Goal: Task Accomplishment & Management: Manage account settings

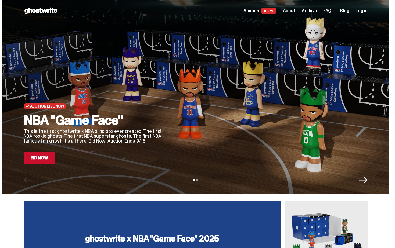
click at [52, 162] on link "Bid Now" at bounding box center [39, 158] width 31 height 12
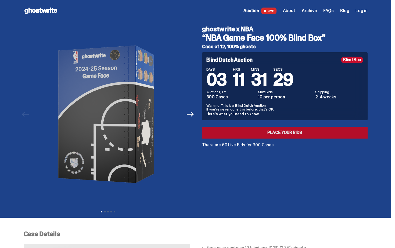
click at [244, 135] on link "Place your Bids" at bounding box center [285, 132] width 166 height 12
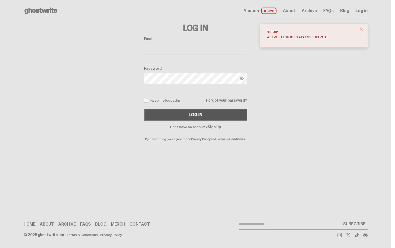
type input "**********"
click at [192, 116] on div "Log In" at bounding box center [195, 114] width 13 height 4
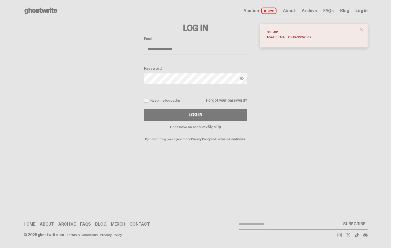
click at [228, 101] on link "Forgot your password?" at bounding box center [226, 100] width 41 height 4
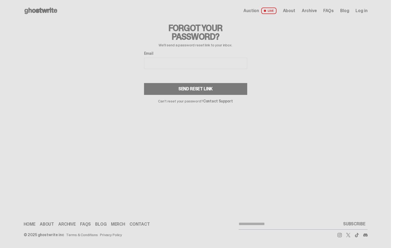
click at [178, 62] on input "Email" at bounding box center [195, 63] width 103 height 11
type input "**********"
click at [185, 89] on div "Send Reset Link" at bounding box center [196, 89] width 34 height 4
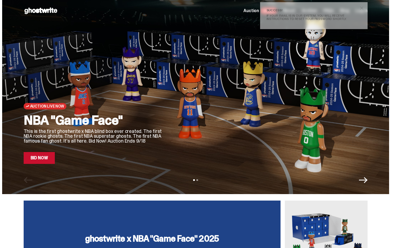
click at [365, 7] on span "close" at bounding box center [361, 7] width 5 height 5
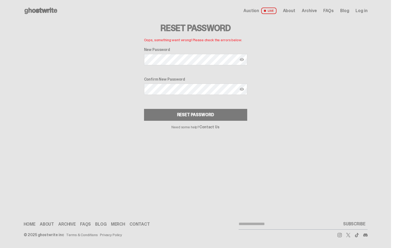
click at [161, 95] on div "Confirm New Password" at bounding box center [195, 86] width 103 height 19
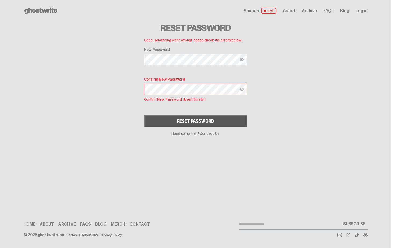
click at [159, 123] on button "Reset Password" at bounding box center [195, 121] width 103 height 12
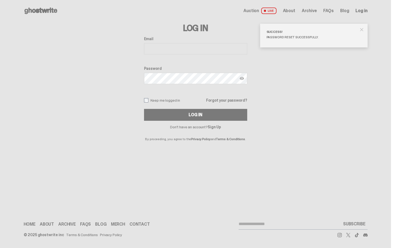
type input "**********"
click at [362, 13] on span "Log in" at bounding box center [362, 11] width 12 height 4
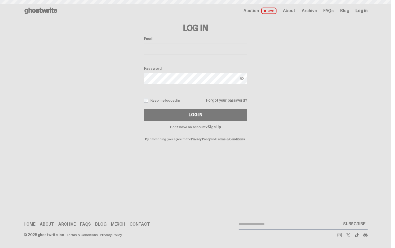
type input "**********"
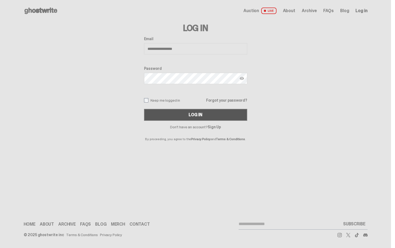
click at [190, 110] on button "Log In" at bounding box center [195, 115] width 103 height 12
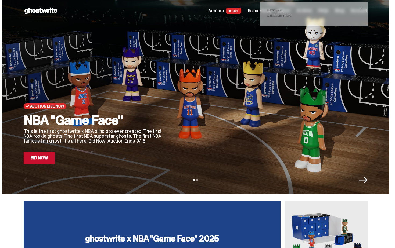
click at [363, 8] on span "close" at bounding box center [361, 7] width 5 height 5
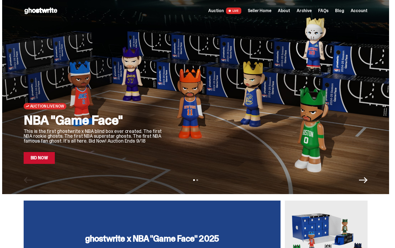
click at [271, 12] on span "Seller Home" at bounding box center [260, 11] width 24 height 4
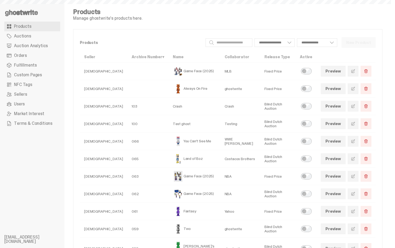
select select
click at [20, 48] on span "Auction Analytics" at bounding box center [31, 46] width 34 height 4
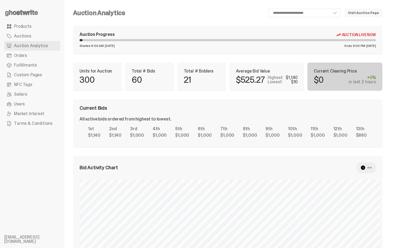
click at [206, 110] on div "Current Bids" at bounding box center [228, 107] width 297 height 5
drag, startPoint x: 395, startPoint y: 136, endPoint x: 395, endPoint y: -10, distance: 146.1
click at [391, 0] on html "**********" at bounding box center [195, 124] width 391 height 248
click at [327, 50] on div "Auction Progress Auction Live Now Started 9:00 AM Monday, Sep 15 Ends 9:00 PM T…" at bounding box center [228, 40] width 310 height 28
click at [375, 12] on link "Visit Auction Page" at bounding box center [364, 13] width 38 height 9
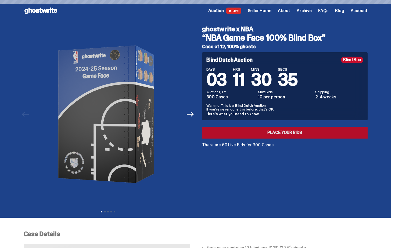
click at [248, 138] on div "Blind Dutch Auction Blind Box DAYS 03 HRS 11 MINS 30 SECS 35 Auction QTY 300 Ca…" at bounding box center [285, 99] width 166 height 95
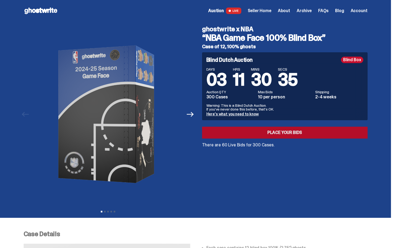
click at [246, 128] on link "Place your Bids" at bounding box center [285, 132] width 166 height 12
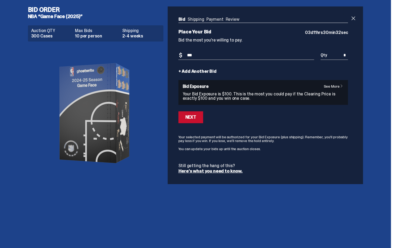
type input "***"
click at [346, 55] on input "*" at bounding box center [334, 55] width 27 height 9
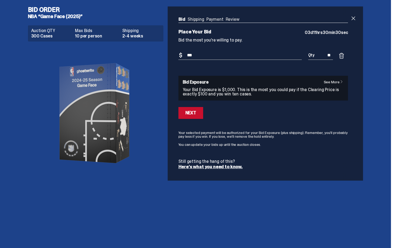
type input "**"
click at [266, 114] on div "Next" at bounding box center [264, 113] width 170 height 12
click at [196, 113] on div "Next" at bounding box center [191, 113] width 11 height 4
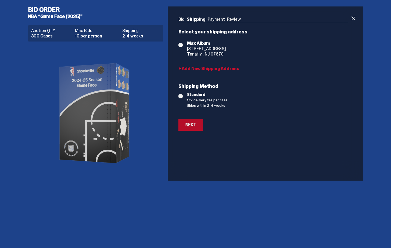
click at [192, 126] on div "Next" at bounding box center [191, 124] width 11 height 4
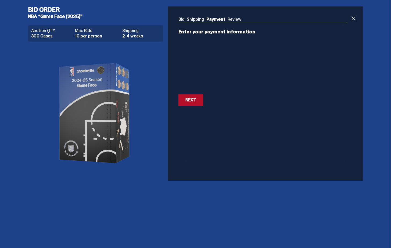
click at [199, 101] on button "Next Next" at bounding box center [191, 100] width 25 height 12
click at [197, 89] on button "Next Next" at bounding box center [191, 85] width 25 height 12
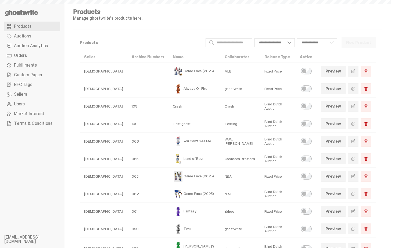
select select
click at [30, 58] on link "Orders" at bounding box center [32, 56] width 56 height 10
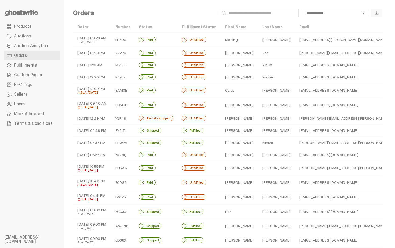
click at [221, 62] on td "[PERSON_NAME]" at bounding box center [239, 65] width 37 height 12
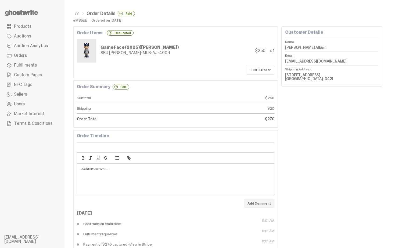
click at [295, 75] on dd "[STREET_ADDRESS] [GEOGRAPHIC_DATA]-3421" at bounding box center [332, 77] width 94 height 12
click at [296, 81] on dd "[STREET_ADDRESS] [GEOGRAPHIC_DATA]-3421" at bounding box center [332, 77] width 94 height 12
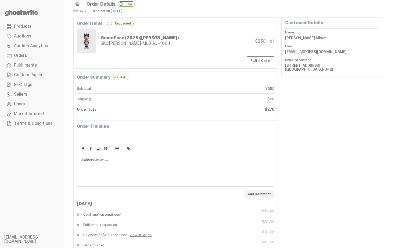
scroll to position [11, 0]
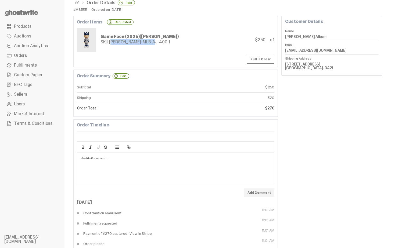
drag, startPoint x: 156, startPoint y: 45, endPoint x: 110, endPoint y: 41, distance: 45.9
click at [110, 41] on div "Game Face (2025) ([PERSON_NAME]) SKU: [PERSON_NAME]-MLB-AJ-400-1" at bounding box center [140, 39] width 78 height 11
copy div "[PERSON_NAME]-MLB-AJ-400-1"
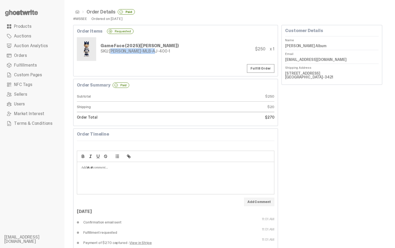
scroll to position [0, 0]
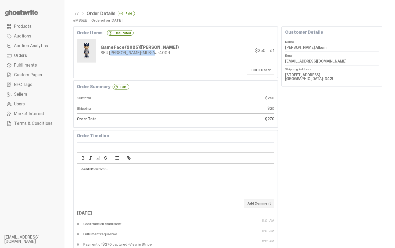
click at [17, 52] on link "Orders" at bounding box center [32, 56] width 56 height 10
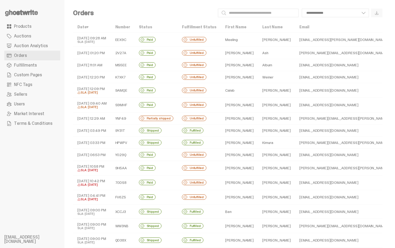
click at [236, 38] on td "Meeling" at bounding box center [239, 40] width 37 height 14
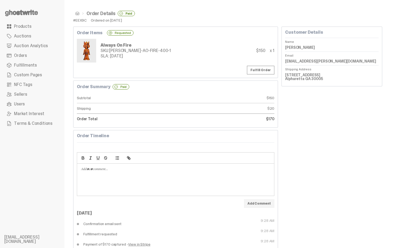
click at [23, 57] on span "Orders" at bounding box center [20, 55] width 13 height 4
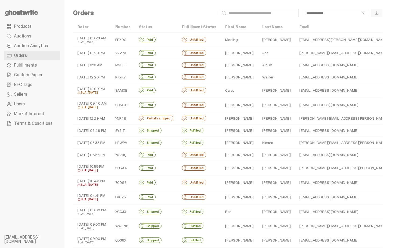
click at [262, 51] on td "Ash" at bounding box center [276, 53] width 37 height 12
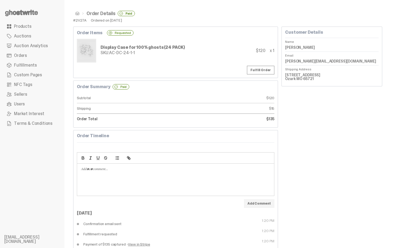
click at [43, 54] on link "Orders" at bounding box center [32, 56] width 56 height 10
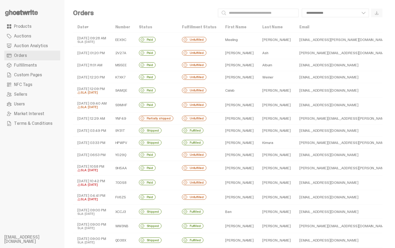
click at [243, 75] on td "[PERSON_NAME]" at bounding box center [239, 77] width 37 height 12
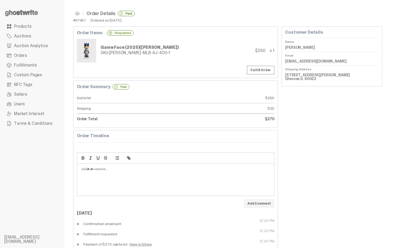
click at [24, 55] on span "Orders" at bounding box center [20, 55] width 13 height 4
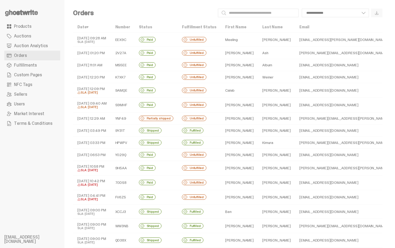
click at [261, 119] on td "[PERSON_NAME]" at bounding box center [276, 118] width 37 height 12
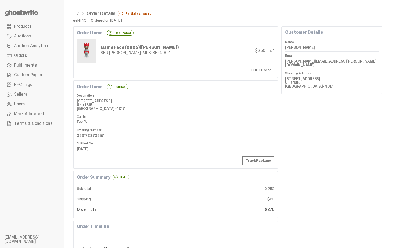
click at [247, 108] on dd "301 Brazos St Unit 1615 Austin TX 78701-4017" at bounding box center [176, 105] width 198 height 16
click at [269, 70] on link "Fulfill Order" at bounding box center [260, 70] width 27 height 9
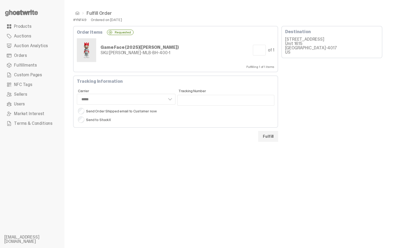
click at [270, 135] on button "Fulfill" at bounding box center [269, 136] width 20 height 11
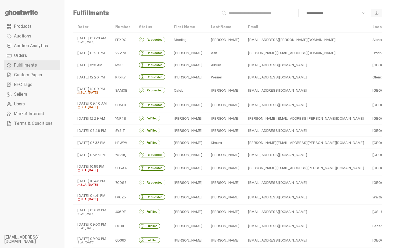
click at [213, 106] on td "[PERSON_NAME]" at bounding box center [225, 104] width 37 height 15
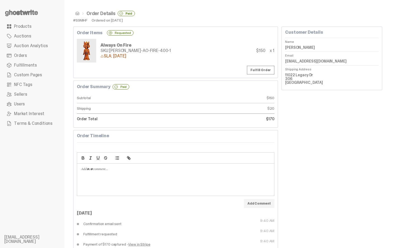
click at [77, 12] on span at bounding box center [77, 13] width 4 height 4
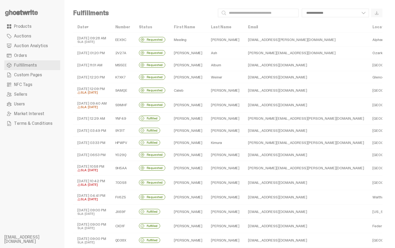
click at [221, 92] on td "[PERSON_NAME]" at bounding box center [225, 90] width 37 height 15
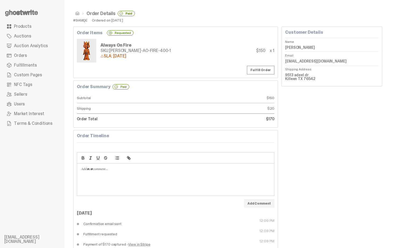
click at [77, 15] on span at bounding box center [77, 13] width 4 height 4
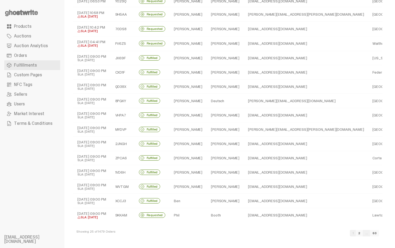
scroll to position [153, 0]
click at [363, 234] on link "2" at bounding box center [359, 232] width 7 height 6
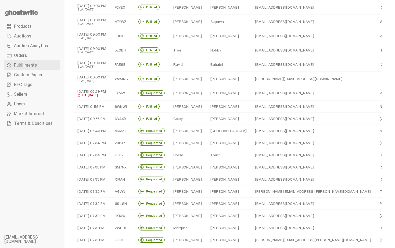
scroll to position [142, 0]
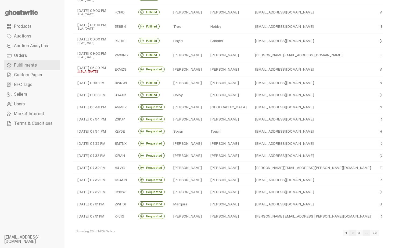
click at [189, 158] on td "[PERSON_NAME]" at bounding box center [187, 155] width 37 height 12
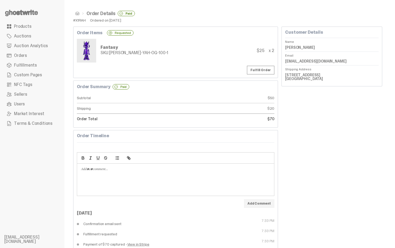
click at [78, 13] on span at bounding box center [77, 13] width 4 height 4
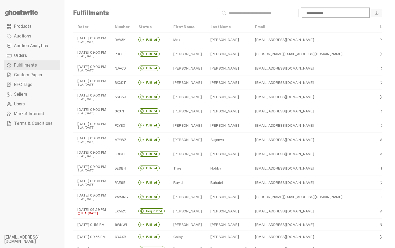
click at [340, 12] on select "**********" at bounding box center [335, 13] width 67 height 9
click at [15, 54] on span "Orders" at bounding box center [20, 55] width 13 height 4
click at [36, 52] on link "Orders" at bounding box center [32, 56] width 56 height 10
click at [18, 54] on span "Orders" at bounding box center [20, 55] width 13 height 4
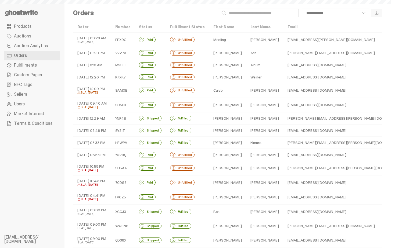
select select
click at [21, 49] on link "Auction Analytics" at bounding box center [32, 46] width 56 height 10
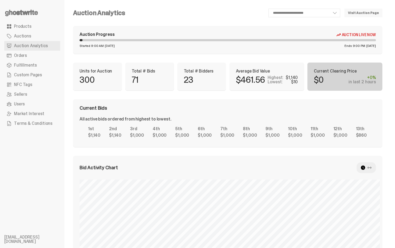
click at [163, 120] on div "All active bids ordered from highest to lowest." at bounding box center [126, 119] width 92 height 4
click at [38, 54] on link "Orders" at bounding box center [32, 56] width 56 height 10
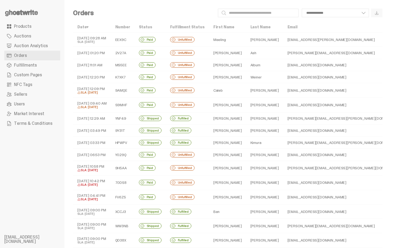
click at [246, 51] on td "Ash" at bounding box center [264, 53] width 37 height 12
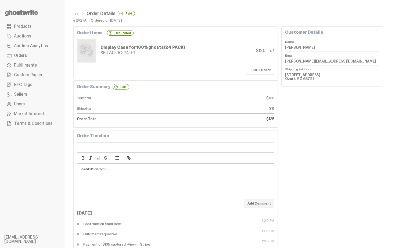
click at [78, 14] on span at bounding box center [77, 13] width 4 height 4
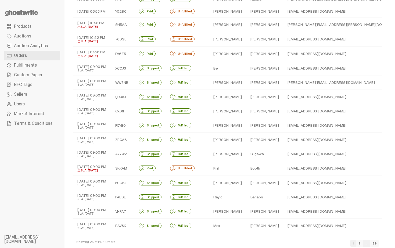
scroll to position [143, 0]
click at [259, 173] on td "Booth" at bounding box center [264, 168] width 37 height 15
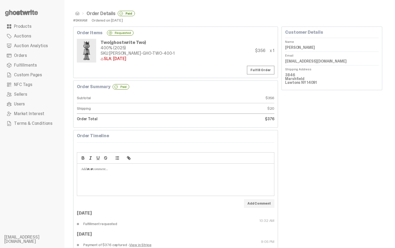
click at [78, 12] on span at bounding box center [77, 13] width 4 height 4
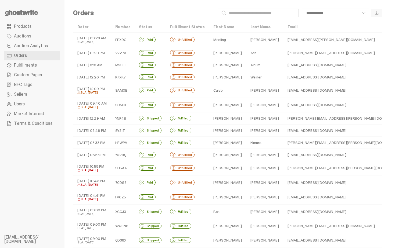
drag, startPoint x: 395, startPoint y: 161, endPoint x: 393, endPoint y: 18, distance: 142.6
click at [391, 18] on html "**********" at bounding box center [195, 124] width 391 height 248
click at [351, 13] on select "**********" at bounding box center [335, 13] width 67 height 9
click at [306, 9] on select "**********" at bounding box center [335, 13] width 67 height 9
select select "**********"
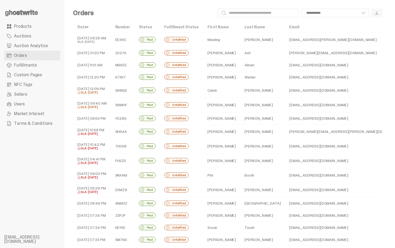
click at [208, 15] on div "**********" at bounding box center [240, 13] width 285 height 9
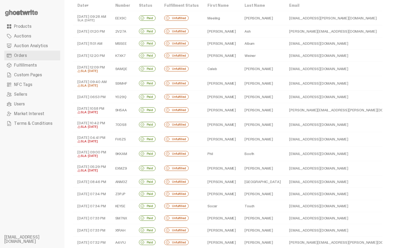
scroll to position [14, 0]
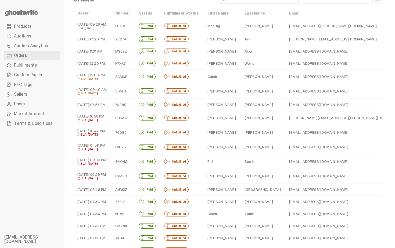
click at [242, 144] on td "[PERSON_NAME]" at bounding box center [263, 146] width 45 height 15
